Goal: Check status: Check status

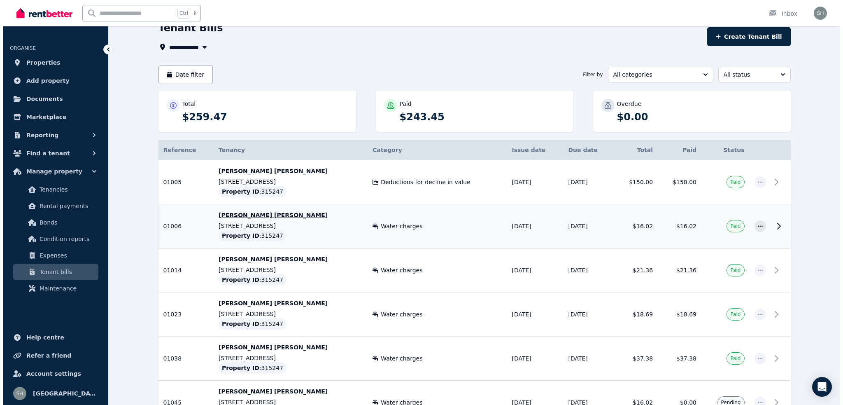
scroll to position [42, 0]
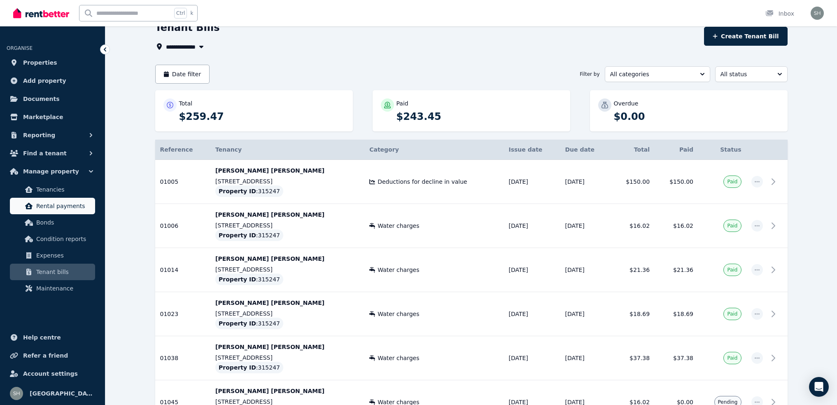
click at [43, 198] on link "Rental payments" at bounding box center [52, 206] width 85 height 16
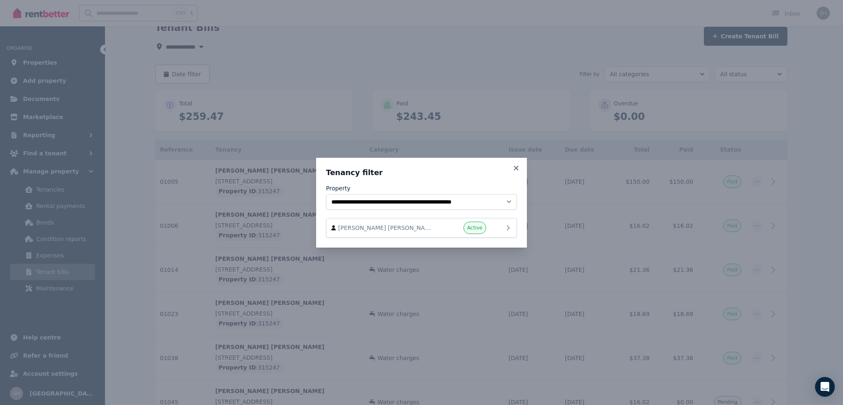
click at [503, 225] on icon at bounding box center [508, 228] width 10 height 10
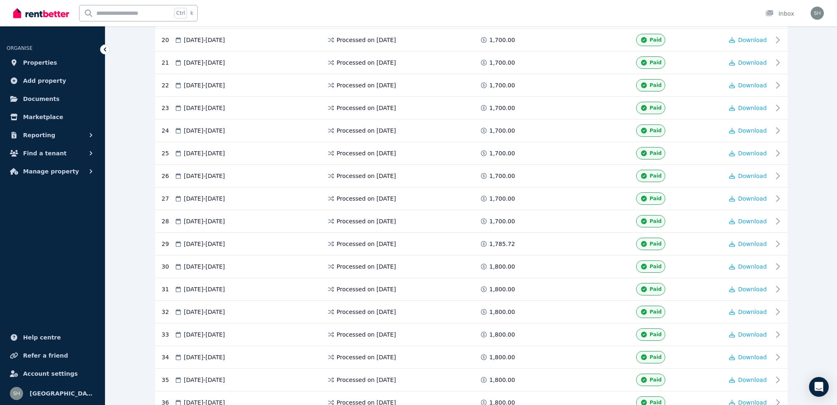
scroll to position [658, 0]
